Goal: Information Seeking & Learning: Find specific page/section

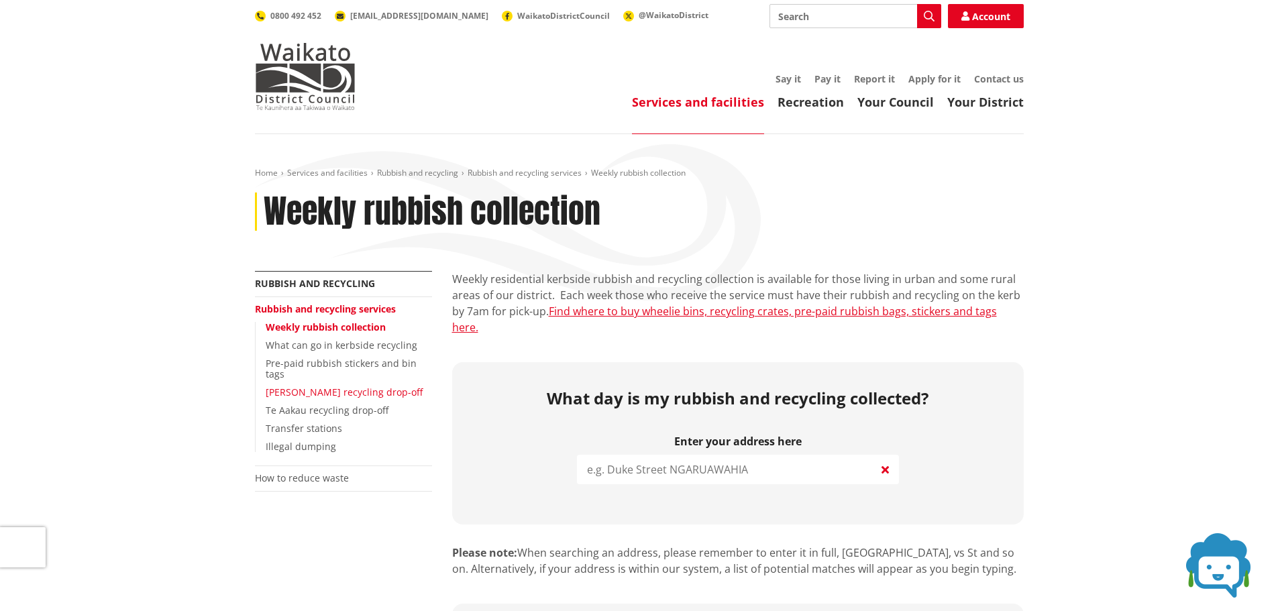
click at [354, 386] on link "[PERSON_NAME] recycling drop-off" at bounding box center [344, 392] width 157 height 13
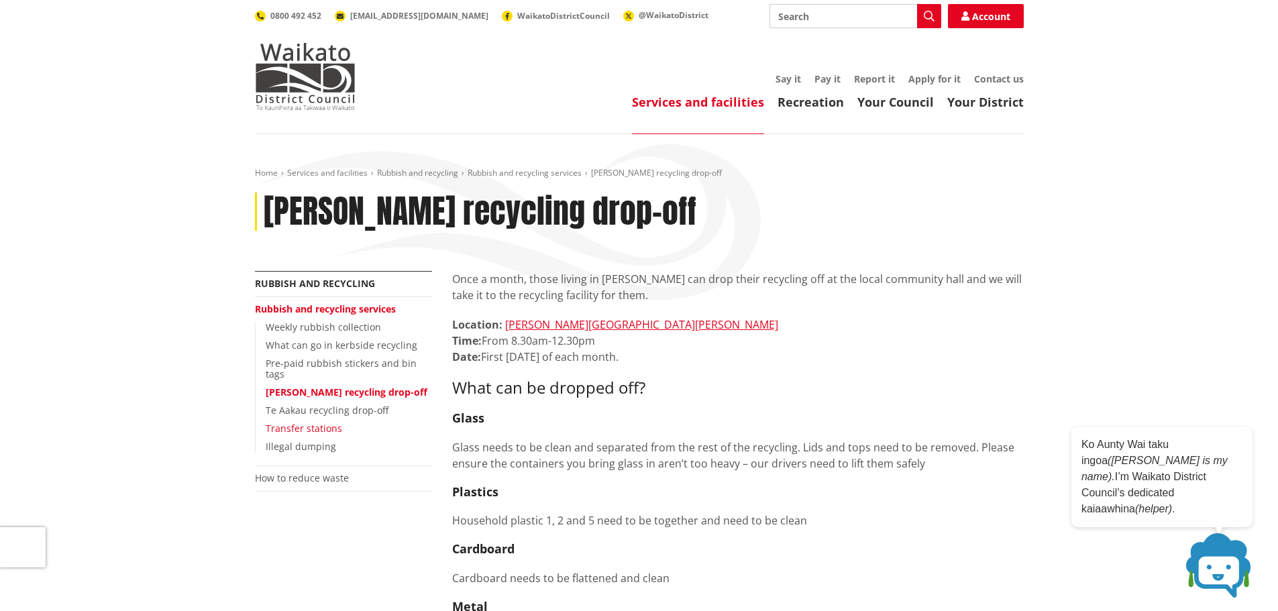
click at [331, 422] on link "Transfer stations" at bounding box center [304, 428] width 76 height 13
